Goal: Information Seeking & Learning: Learn about a topic

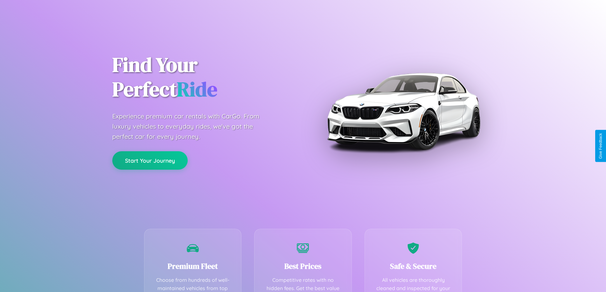
scroll to position [125, 0]
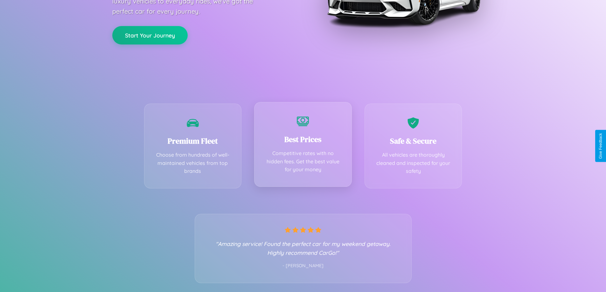
click at [303, 146] on div "Best Prices Competitive rates with no hidden fees. Get the best value for your …" at bounding box center [303, 144] width 98 height 85
click at [150, 35] on button "Start Your Journey" at bounding box center [149, 34] width 75 height 18
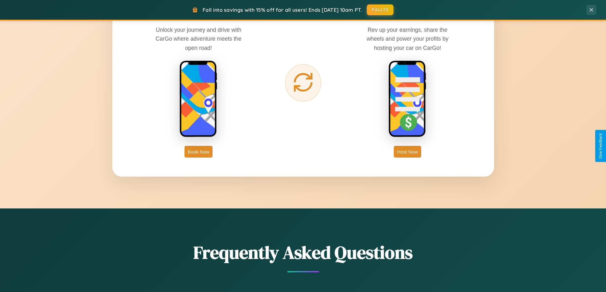
scroll to position [1224, 0]
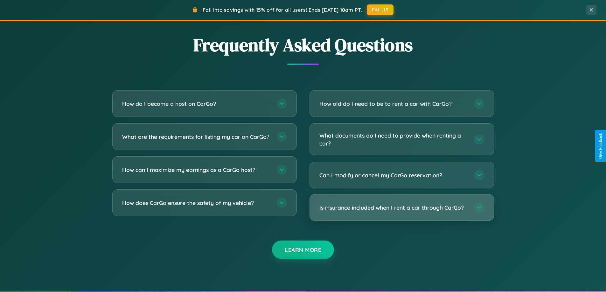
click at [402, 208] on h3 "Is insurance included when I rent a car through CarGo?" at bounding box center [393, 208] width 148 height 8
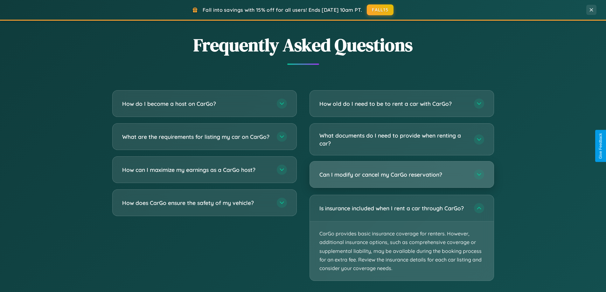
click at [402, 175] on h3 "Can I modify or cancel my CarGo reservation?" at bounding box center [393, 175] width 148 height 8
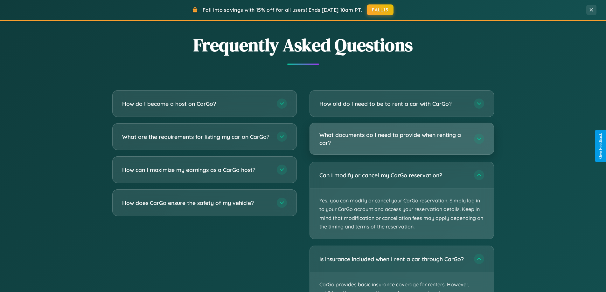
click at [402, 139] on h3 "What documents do I need to provide when renting a car?" at bounding box center [393, 139] width 148 height 16
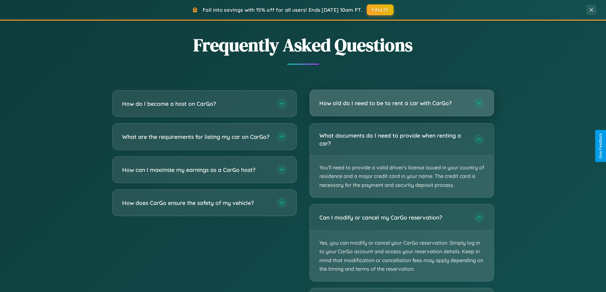
click at [402, 103] on h3 "How old do I need to be to rent a car with CarGo?" at bounding box center [393, 103] width 148 height 8
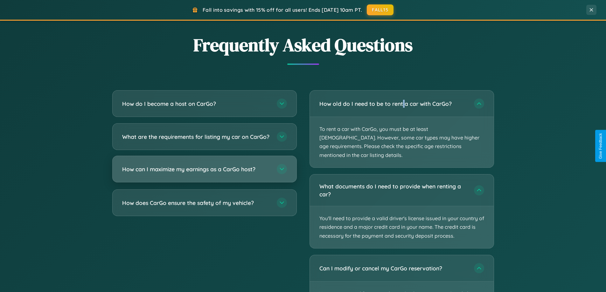
click at [204, 173] on h3 "How can I maximize my earnings as a CarGo host?" at bounding box center [196, 169] width 148 height 8
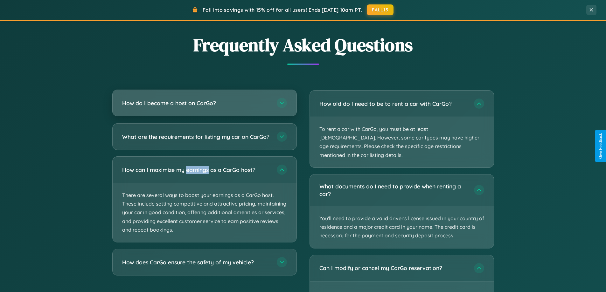
click at [204, 103] on h3 "How do I become a host on CarGo?" at bounding box center [196, 103] width 148 height 8
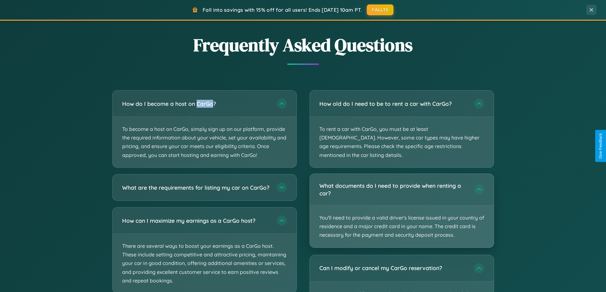
click at [402, 206] on p "You'll need to provide a valid driver's license issued in your country of resid…" at bounding box center [402, 227] width 184 height 42
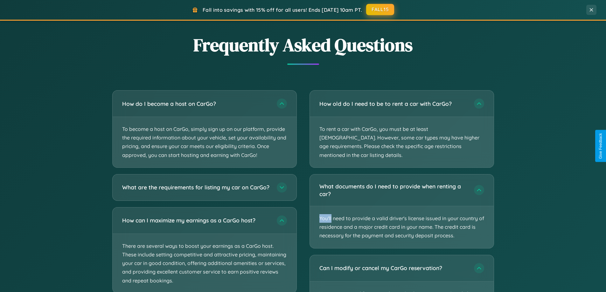
click at [381, 10] on button "FALL15" at bounding box center [380, 9] width 28 height 11
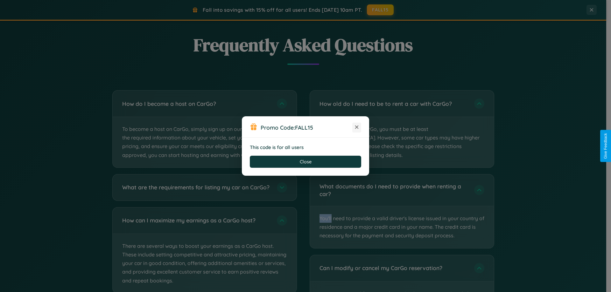
click at [357, 128] on icon at bounding box center [357, 127] width 6 height 6
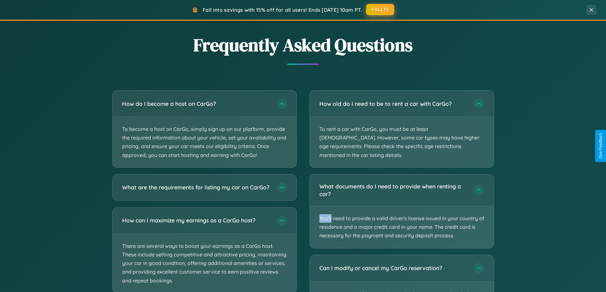
click at [381, 10] on button "FALL15" at bounding box center [380, 9] width 28 height 11
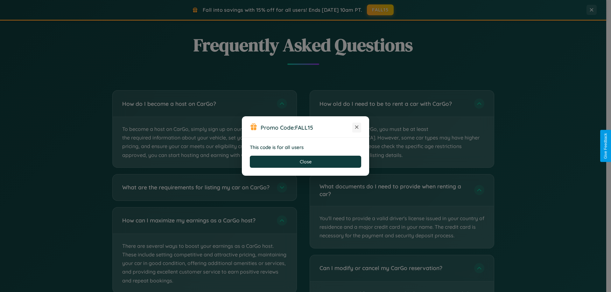
click at [357, 128] on icon at bounding box center [357, 127] width 6 height 6
